Goal: Task Accomplishment & Management: Use online tool/utility

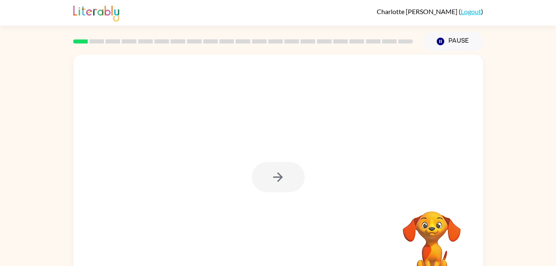
click at [275, 185] on div at bounding box center [278, 177] width 53 height 30
click at [279, 175] on icon "button" at bounding box center [278, 177] width 10 height 10
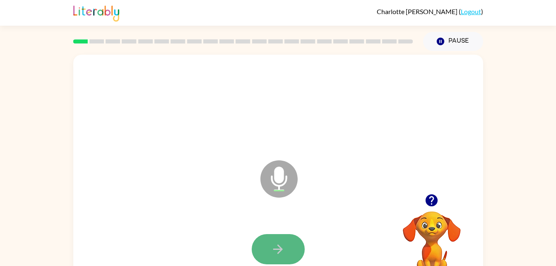
click at [271, 244] on icon "button" at bounding box center [278, 249] width 14 height 14
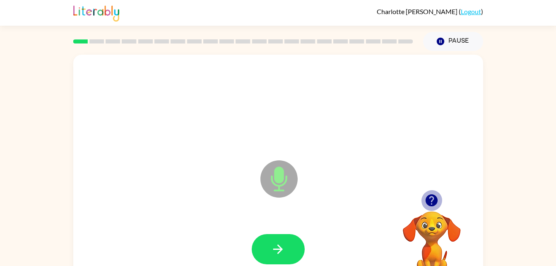
click at [427, 200] on icon "button" at bounding box center [431, 200] width 12 height 12
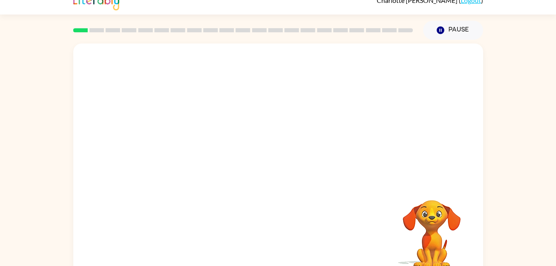
scroll to position [25, 0]
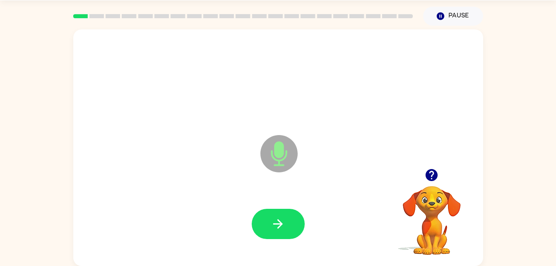
click at [476, 205] on div "Microphone The Microphone is here when it is your turn to talk" at bounding box center [278, 147] width 410 height 236
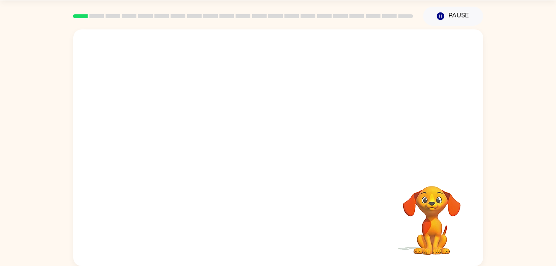
click at [369, 146] on div at bounding box center [258, 133] width 353 height 30
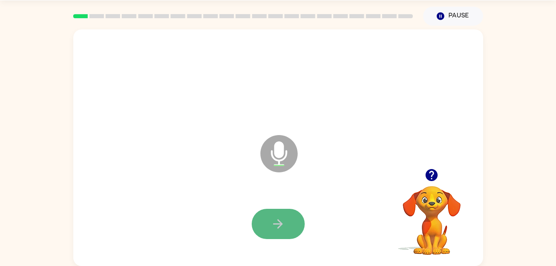
click at [282, 224] on icon "button" at bounding box center [278, 224] width 10 height 10
click at [278, 220] on icon "button" at bounding box center [278, 224] width 10 height 10
click at [284, 232] on button "button" at bounding box center [278, 224] width 53 height 30
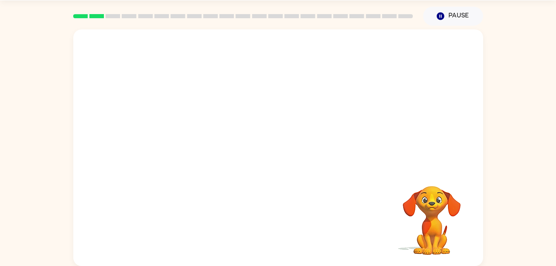
click at [287, 232] on div at bounding box center [278, 224] width 393 height 68
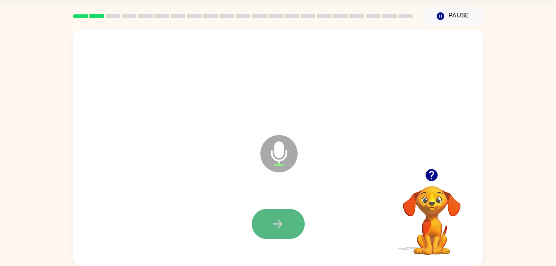
click at [279, 220] on icon "button" at bounding box center [278, 224] width 10 height 10
click at [281, 211] on button "button" at bounding box center [278, 224] width 53 height 30
click at [281, 215] on button "button" at bounding box center [278, 224] width 53 height 30
click at [277, 212] on button "button" at bounding box center [278, 224] width 53 height 30
click at [288, 221] on button "button" at bounding box center [278, 224] width 53 height 30
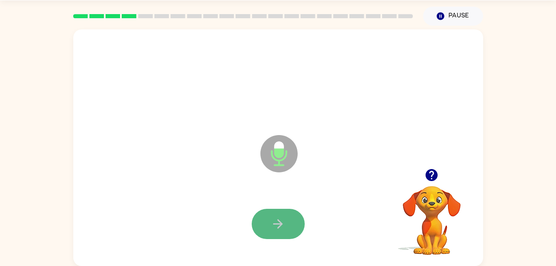
click at [293, 223] on button "button" at bounding box center [278, 224] width 53 height 30
click at [287, 217] on button "button" at bounding box center [278, 224] width 53 height 30
click at [291, 221] on button "button" at bounding box center [278, 224] width 53 height 30
click at [285, 223] on icon "button" at bounding box center [278, 223] width 14 height 14
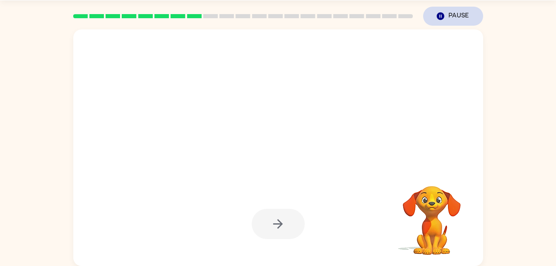
click at [444, 18] on icon "Pause" at bounding box center [440, 16] width 9 height 9
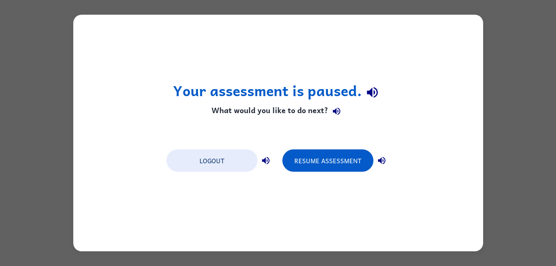
scroll to position [0, 0]
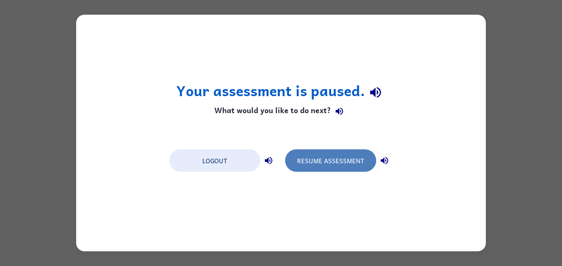
click at [334, 162] on button "Resume Assessment" at bounding box center [330, 160] width 91 height 22
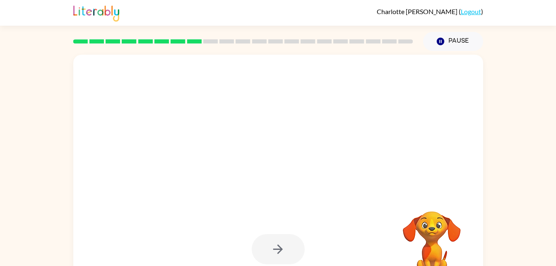
click at [334, 162] on div at bounding box center [258, 158] width 353 height 30
drag, startPoint x: 334, startPoint y: 162, endPoint x: 327, endPoint y: 187, distance: 25.8
click at [327, 187] on div at bounding box center [278, 173] width 410 height 236
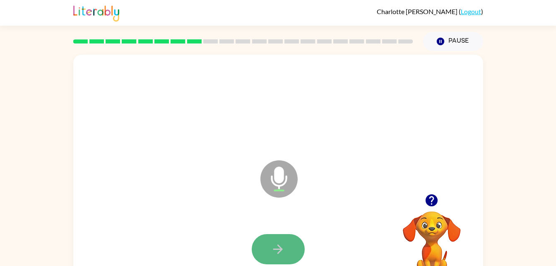
click at [292, 247] on button "button" at bounding box center [278, 249] width 53 height 30
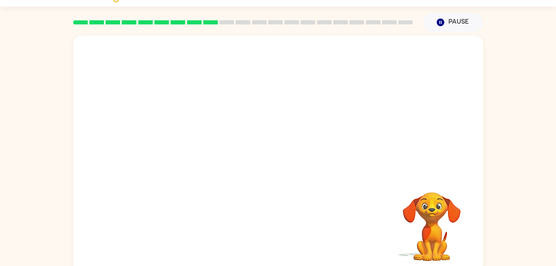
scroll to position [25, 0]
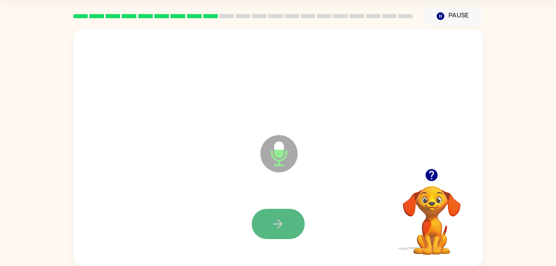
click at [281, 235] on button "button" at bounding box center [278, 224] width 53 height 30
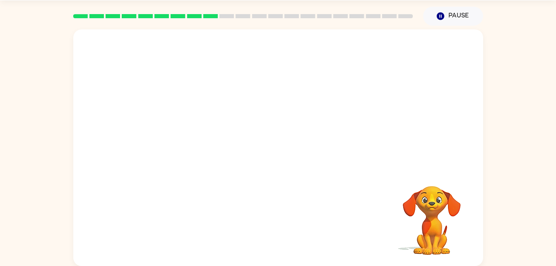
click at [290, 231] on div "Your browser must support playing .mp4 files to use Literably. Please try using…" at bounding box center [278, 147] width 410 height 236
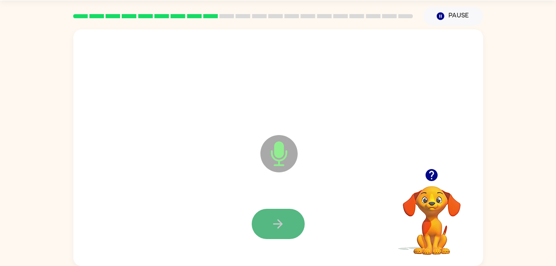
click at [290, 232] on button "button" at bounding box center [278, 224] width 53 height 30
click at [286, 222] on button "button" at bounding box center [278, 224] width 53 height 30
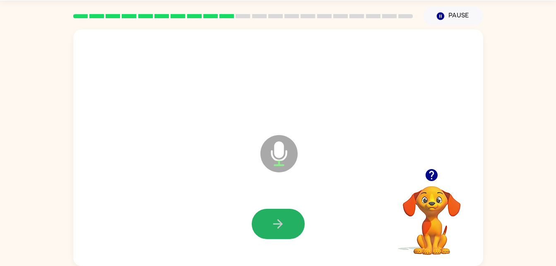
click at [286, 222] on button "button" at bounding box center [278, 224] width 53 height 30
click at [444, 256] on video "Your browser must support playing .mp4 files to use Literably. Please try using…" at bounding box center [431, 214] width 83 height 83
click at [285, 224] on icon "button" at bounding box center [278, 223] width 14 height 14
click at [282, 223] on icon "button" at bounding box center [278, 223] width 14 height 14
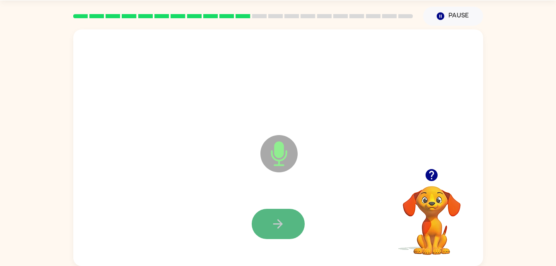
click at [284, 220] on icon "button" at bounding box center [278, 223] width 14 height 14
click at [277, 218] on icon "button" at bounding box center [278, 223] width 14 height 14
click at [256, 223] on button "button" at bounding box center [278, 224] width 53 height 30
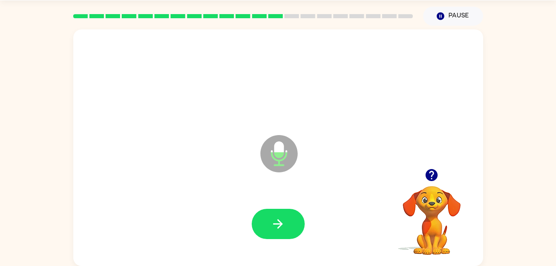
click at [267, 200] on div at bounding box center [278, 224] width 393 height 68
click at [272, 219] on icon "button" at bounding box center [278, 223] width 14 height 14
drag, startPoint x: 272, startPoint y: 219, endPoint x: 136, endPoint y: 227, distance: 136.4
click at [136, 227] on div at bounding box center [278, 224] width 393 height 68
click at [279, 219] on icon "button" at bounding box center [278, 223] width 14 height 14
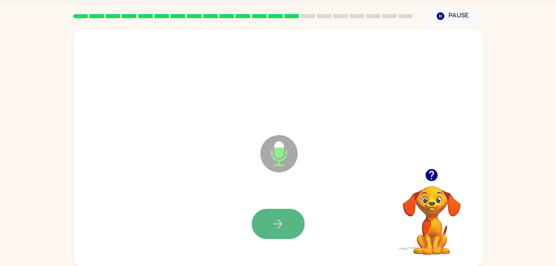
click at [285, 218] on icon "button" at bounding box center [278, 223] width 14 height 14
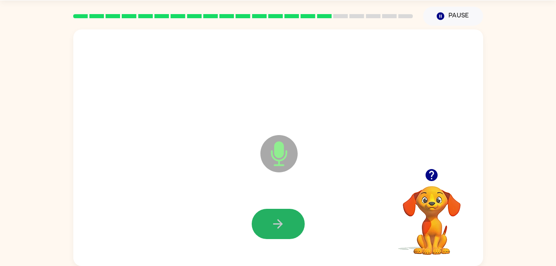
click at [285, 218] on icon "button" at bounding box center [278, 223] width 14 height 14
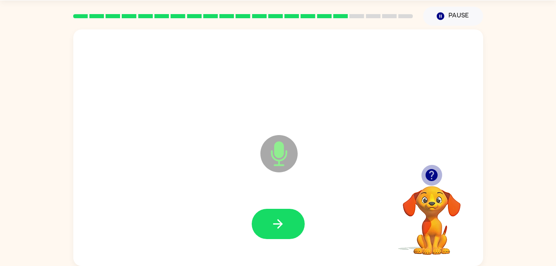
click at [427, 171] on icon "button" at bounding box center [431, 175] width 12 height 12
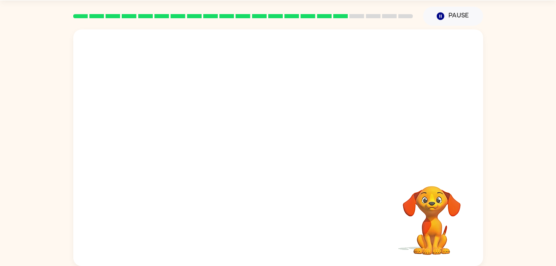
click at [432, 176] on video "Your browser must support playing .mp4 files to use Literably. Please try using…" at bounding box center [431, 214] width 83 height 83
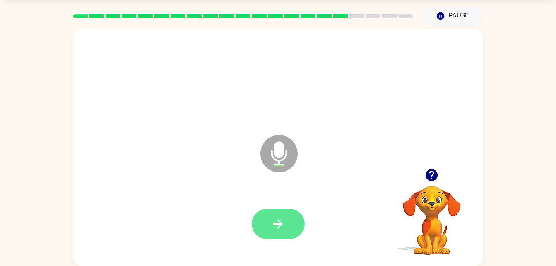
click at [283, 225] on icon "button" at bounding box center [278, 223] width 14 height 14
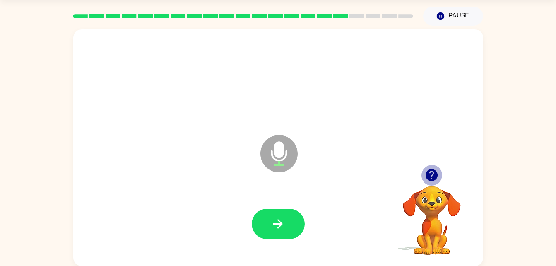
click at [436, 171] on icon "button" at bounding box center [431, 175] width 12 height 12
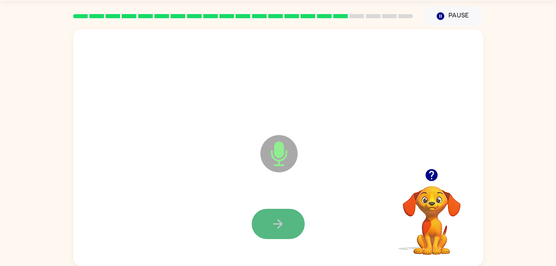
click at [279, 225] on icon "button" at bounding box center [278, 223] width 14 height 14
click at [268, 221] on button "button" at bounding box center [278, 224] width 53 height 30
click at [265, 222] on button "button" at bounding box center [278, 224] width 53 height 30
click at [275, 221] on icon "button" at bounding box center [278, 223] width 14 height 14
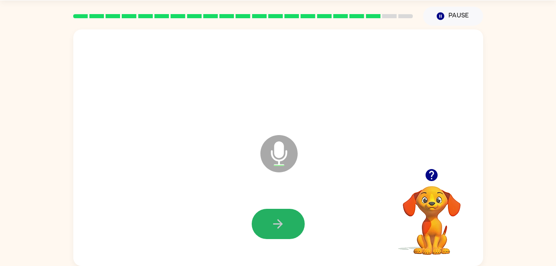
click at [275, 221] on icon "button" at bounding box center [278, 223] width 14 height 14
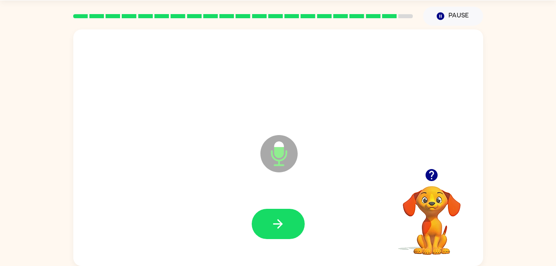
drag, startPoint x: 275, startPoint y: 221, endPoint x: 240, endPoint y: 186, distance: 49.2
click at [240, 186] on div "Microphone The Microphone is here when it is your turn to talk" at bounding box center [278, 147] width 410 height 236
click at [283, 228] on icon "button" at bounding box center [278, 223] width 14 height 14
click at [281, 224] on icon "button" at bounding box center [278, 224] width 10 height 10
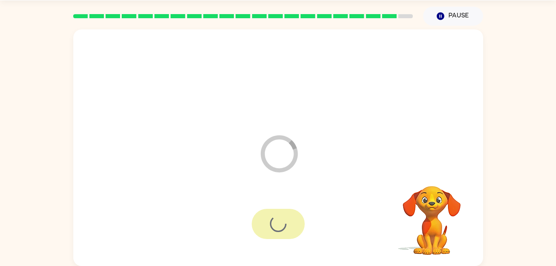
scroll to position [10, 0]
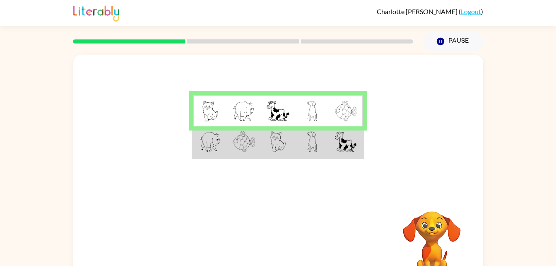
click at [188, 124] on div at bounding box center [278, 124] width 410 height 139
click at [194, 157] on td at bounding box center [210, 142] width 34 height 32
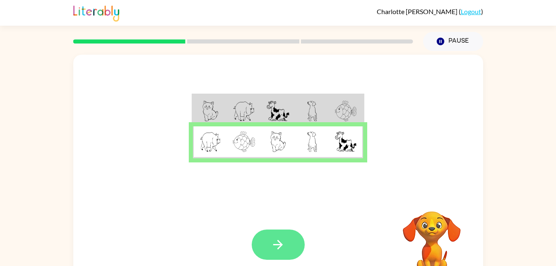
click at [275, 240] on icon "button" at bounding box center [278, 244] width 14 height 14
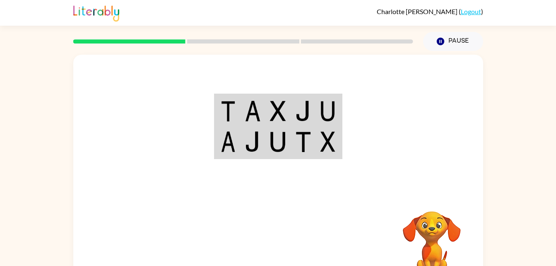
click at [361, 41] on rect at bounding box center [357, 41] width 112 height 4
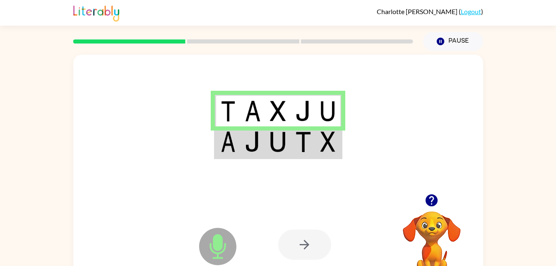
click at [241, 146] on td at bounding box center [252, 142] width 25 height 32
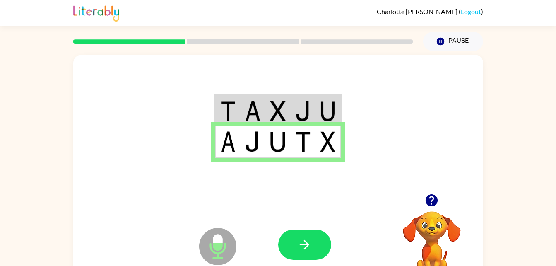
click at [233, 104] on img at bounding box center [228, 111] width 15 height 21
click at [254, 109] on img at bounding box center [253, 111] width 16 height 21
click at [256, 89] on div at bounding box center [278, 124] width 410 height 139
click at [292, 114] on td at bounding box center [303, 111] width 25 height 32
click at [317, 99] on td at bounding box center [328, 111] width 25 height 32
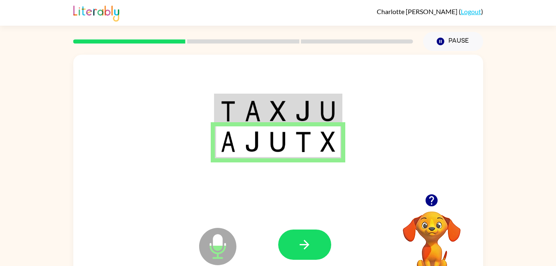
click at [300, 126] on td at bounding box center [303, 111] width 25 height 32
click at [303, 105] on img at bounding box center [303, 111] width 16 height 21
click at [300, 114] on img at bounding box center [303, 111] width 16 height 21
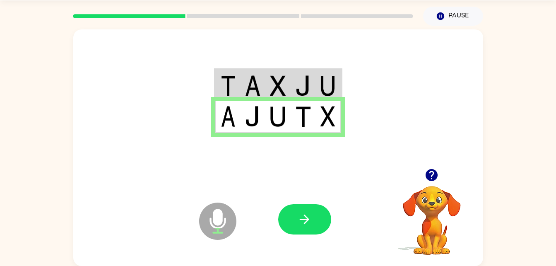
click at [222, 76] on img at bounding box center [228, 85] width 15 height 21
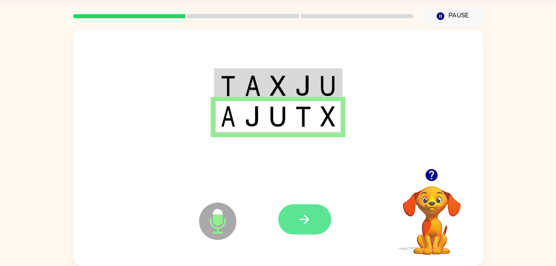
click at [302, 225] on icon "button" at bounding box center [304, 219] width 14 height 14
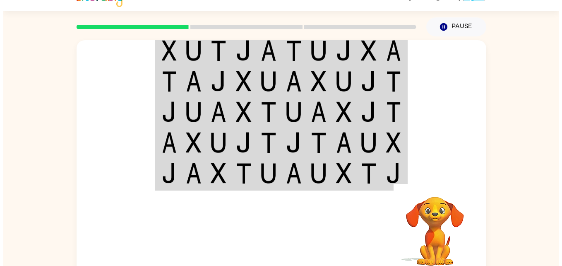
scroll to position [0, 0]
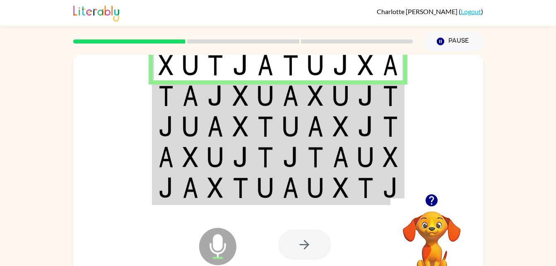
click at [153, 105] on td at bounding box center [165, 95] width 25 height 31
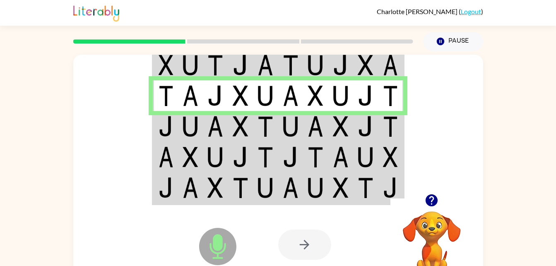
click at [195, 130] on img at bounding box center [190, 126] width 16 height 21
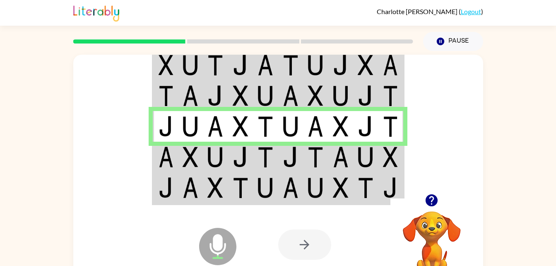
click at [194, 152] on img at bounding box center [190, 156] width 16 height 21
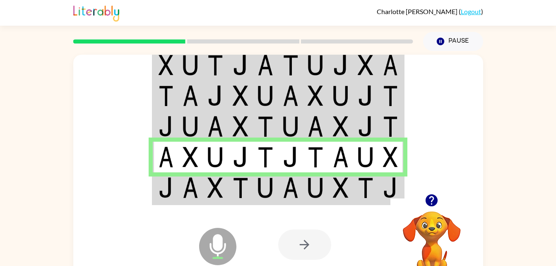
click at [219, 124] on img at bounding box center [215, 126] width 16 height 21
click at [259, 188] on img at bounding box center [265, 187] width 16 height 21
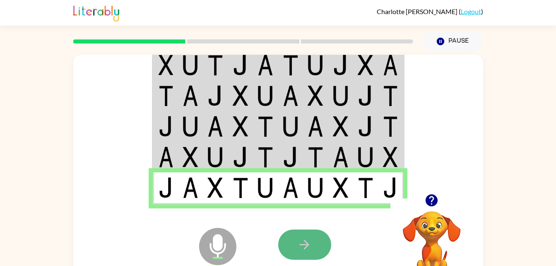
click at [301, 259] on button "button" at bounding box center [304, 244] width 53 height 30
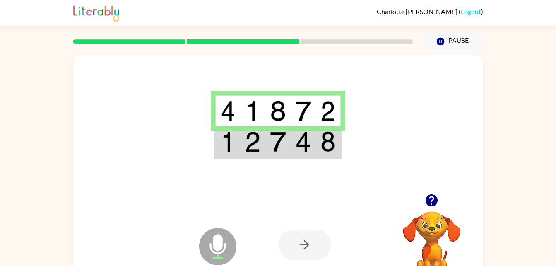
click at [303, 142] on img at bounding box center [303, 141] width 16 height 21
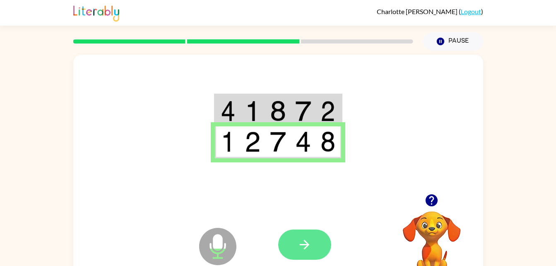
click at [299, 248] on icon "button" at bounding box center [304, 244] width 14 height 14
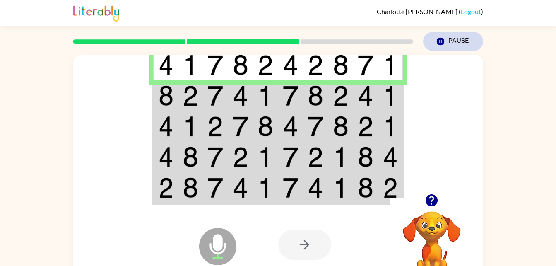
click at [439, 37] on icon "Pause" at bounding box center [440, 41] width 9 height 9
